Goal: Task Accomplishment & Management: Use online tool/utility

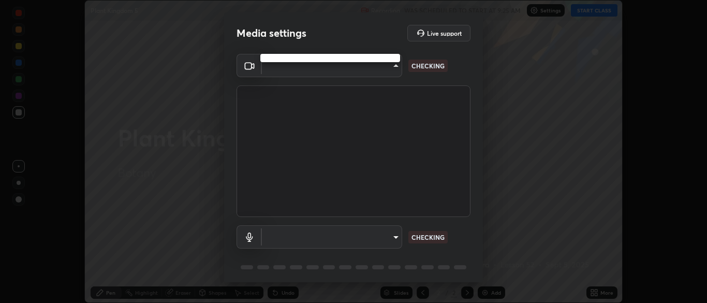
scroll to position [303, 707]
type input "cbd69d3ab31666e68bc16f5f2905db6189ec8135df4d15a94e2bba87772e1748"
type input "default"
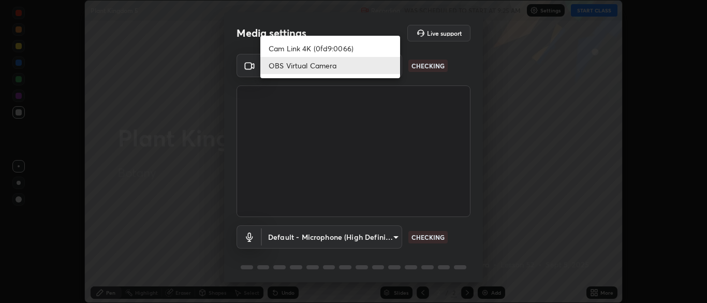
click at [291, 68] on li "OBS Virtual Camera" at bounding box center [330, 65] width 140 height 17
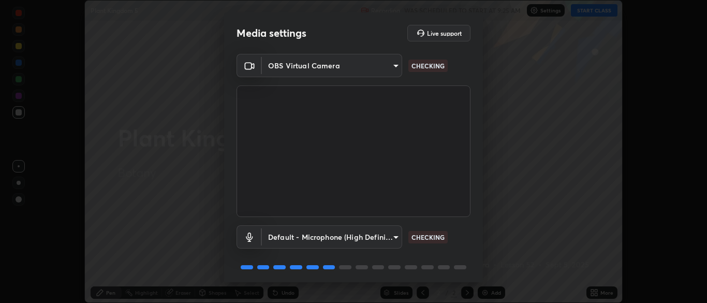
scroll to position [37, 0]
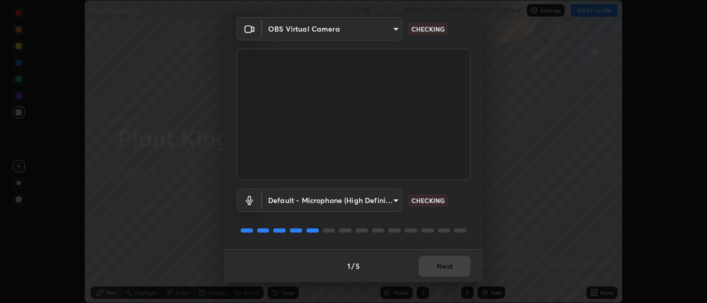
click at [298, 32] on body "Erase all Plant Kingdom 5 Recording WAS SCHEDULED TO START AT 9:25 AM Settings …" at bounding box center [353, 151] width 707 height 303
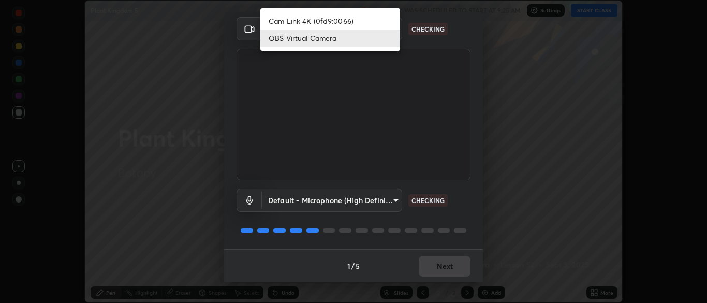
click at [299, 19] on li "Cam Link 4K (0fd9:0066)" at bounding box center [330, 20] width 140 height 17
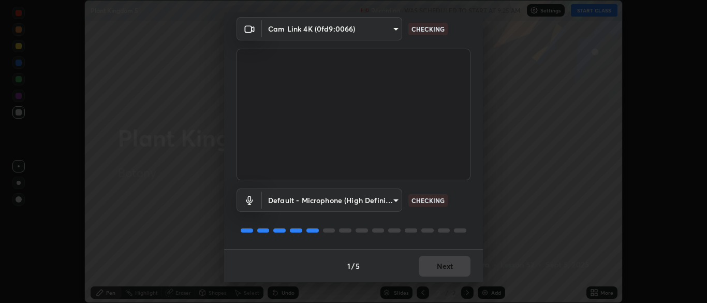
click at [334, 31] on body "Erase all Plant Kingdom 5 Recording WAS SCHEDULED TO START AT 9:25 AM Settings …" at bounding box center [353, 151] width 707 height 303
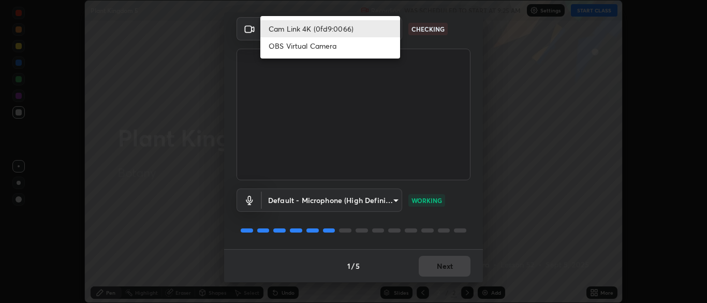
click at [304, 53] on li "OBS Virtual Camera" at bounding box center [330, 45] width 140 height 17
type input "cbd69d3ab31666e68bc16f5f2905db6189ec8135df4d15a94e2bba87772e1748"
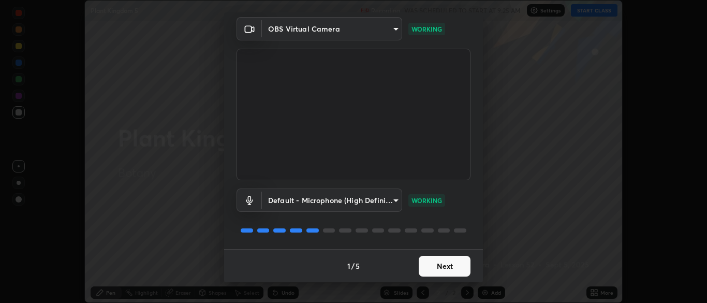
click at [439, 269] on button "Next" at bounding box center [445, 266] width 52 height 21
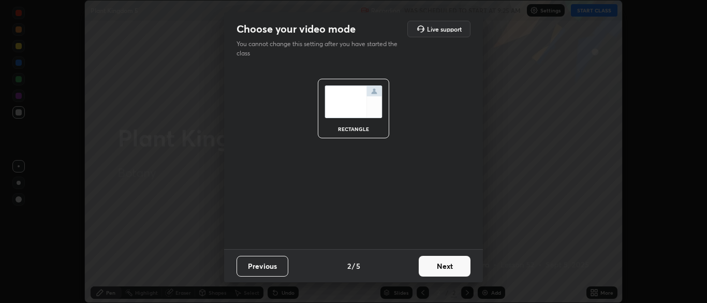
scroll to position [0, 0]
click at [443, 268] on button "Next" at bounding box center [445, 266] width 52 height 21
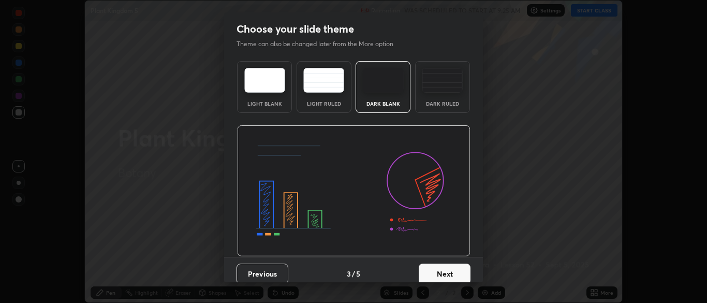
click at [450, 269] on button "Next" at bounding box center [445, 273] width 52 height 21
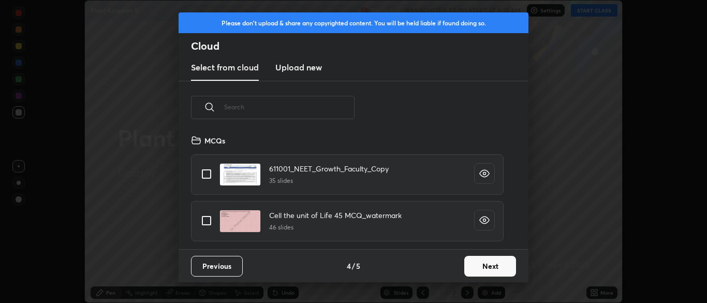
scroll to position [115, 332]
click at [487, 273] on button "Next" at bounding box center [490, 266] width 52 height 21
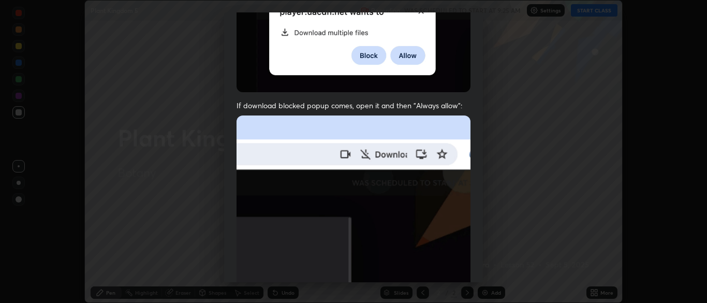
scroll to position [248, 0]
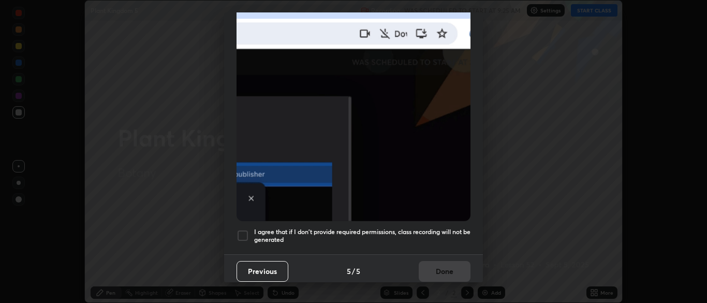
click at [246, 229] on div at bounding box center [242, 235] width 12 height 12
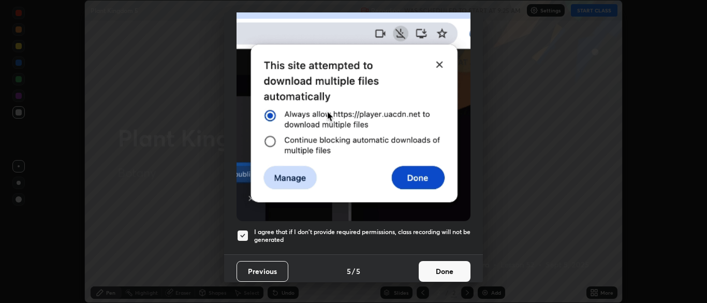
click at [454, 268] on button "Done" at bounding box center [445, 271] width 52 height 21
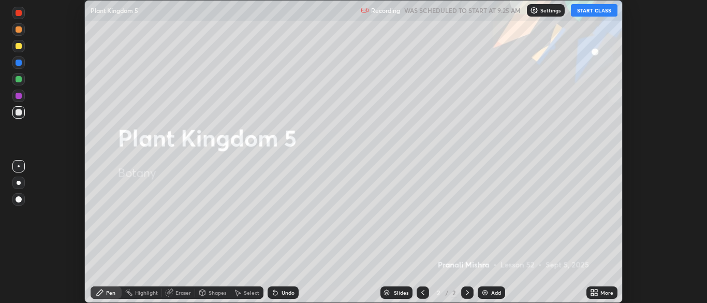
click at [588, 10] on button "START CLASS" at bounding box center [594, 10] width 47 height 12
